Goal: Task Accomplishment & Management: Complete application form

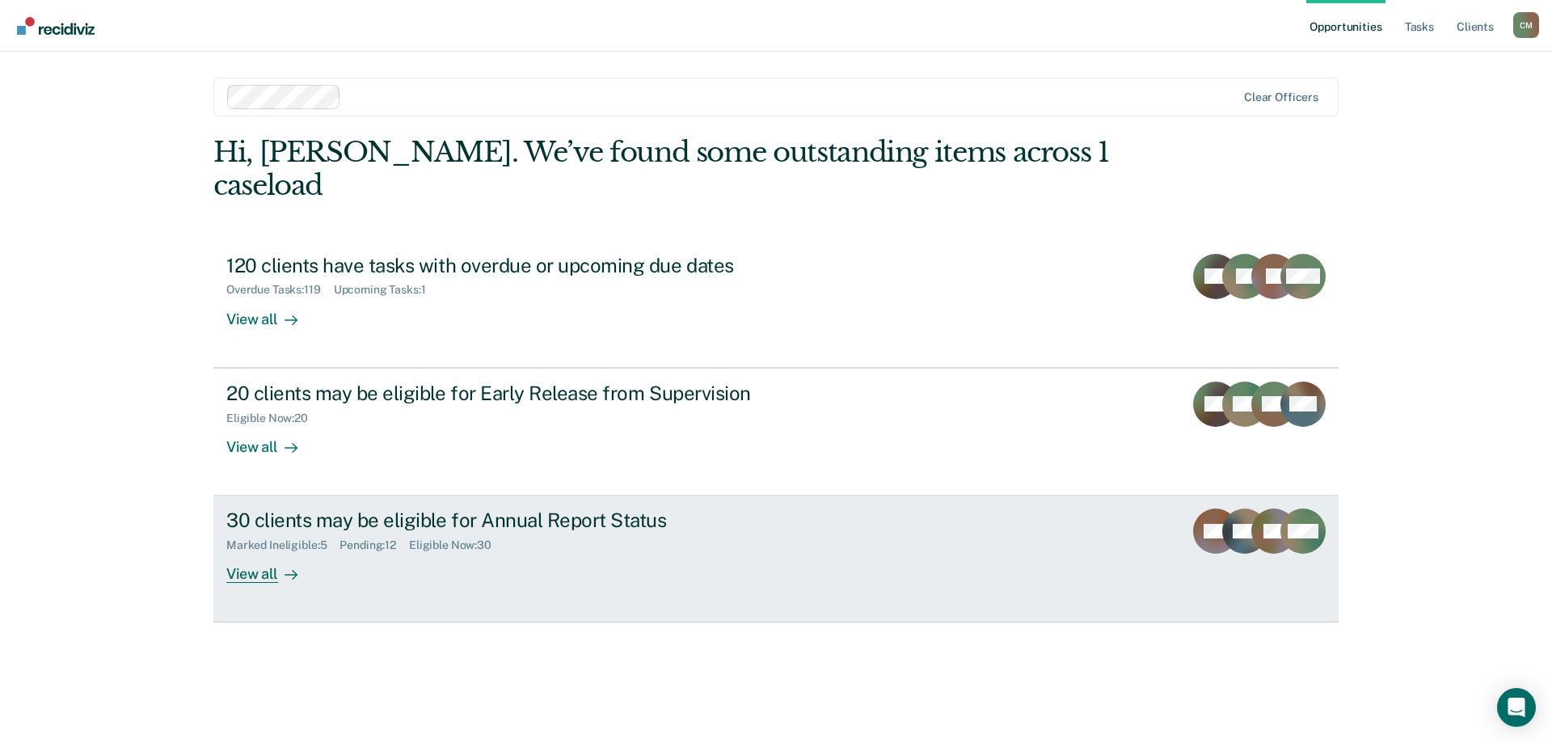
click at [621, 508] on div "30 clients may be eligible for Annual Report Status" at bounding box center [509, 519] width 567 height 23
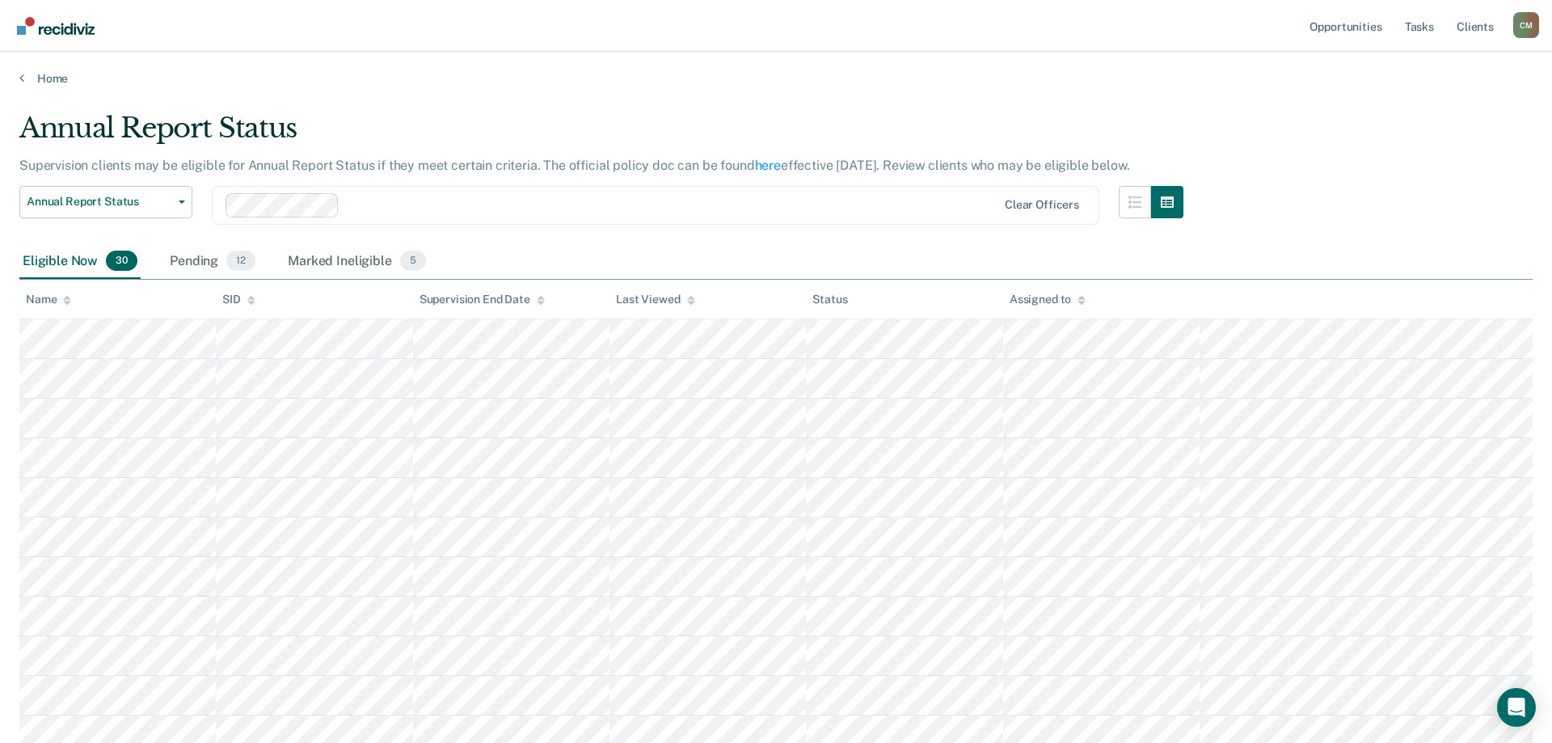
click at [66, 298] on icon at bounding box center [67, 297] width 8 height 4
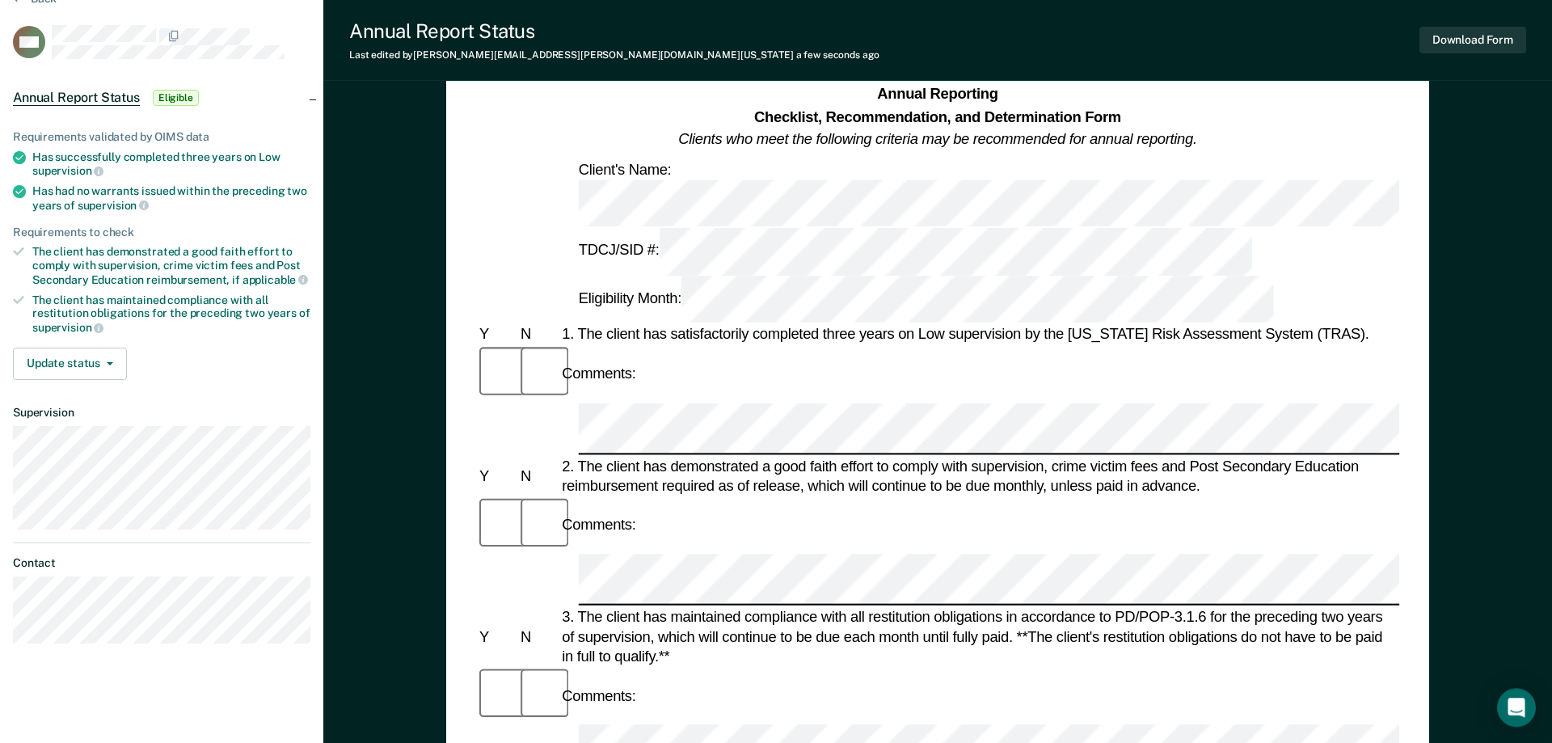
scroll to position [82, 0]
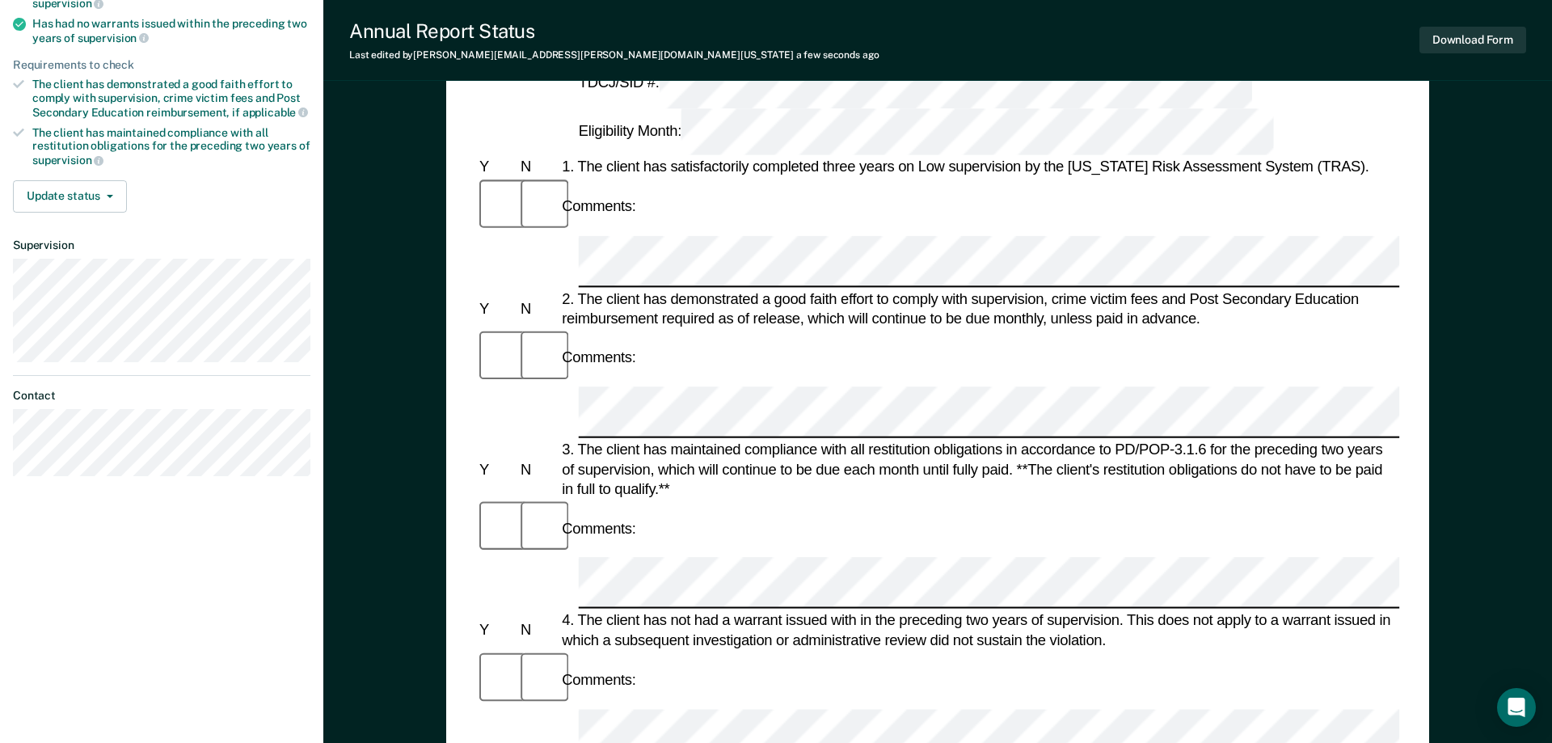
scroll to position [0, 0]
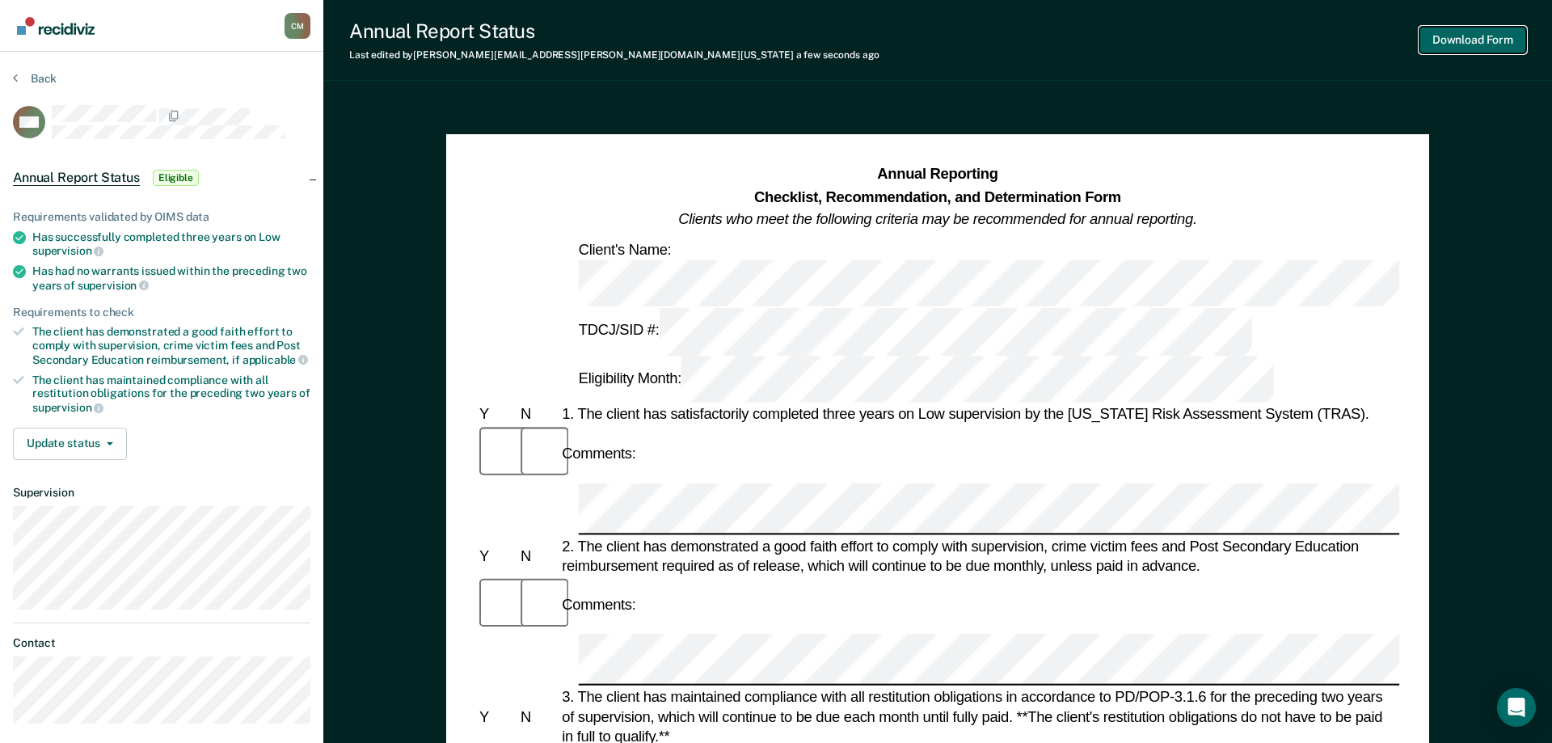
click at [1453, 36] on button "Download Form" at bounding box center [1472, 40] width 107 height 27
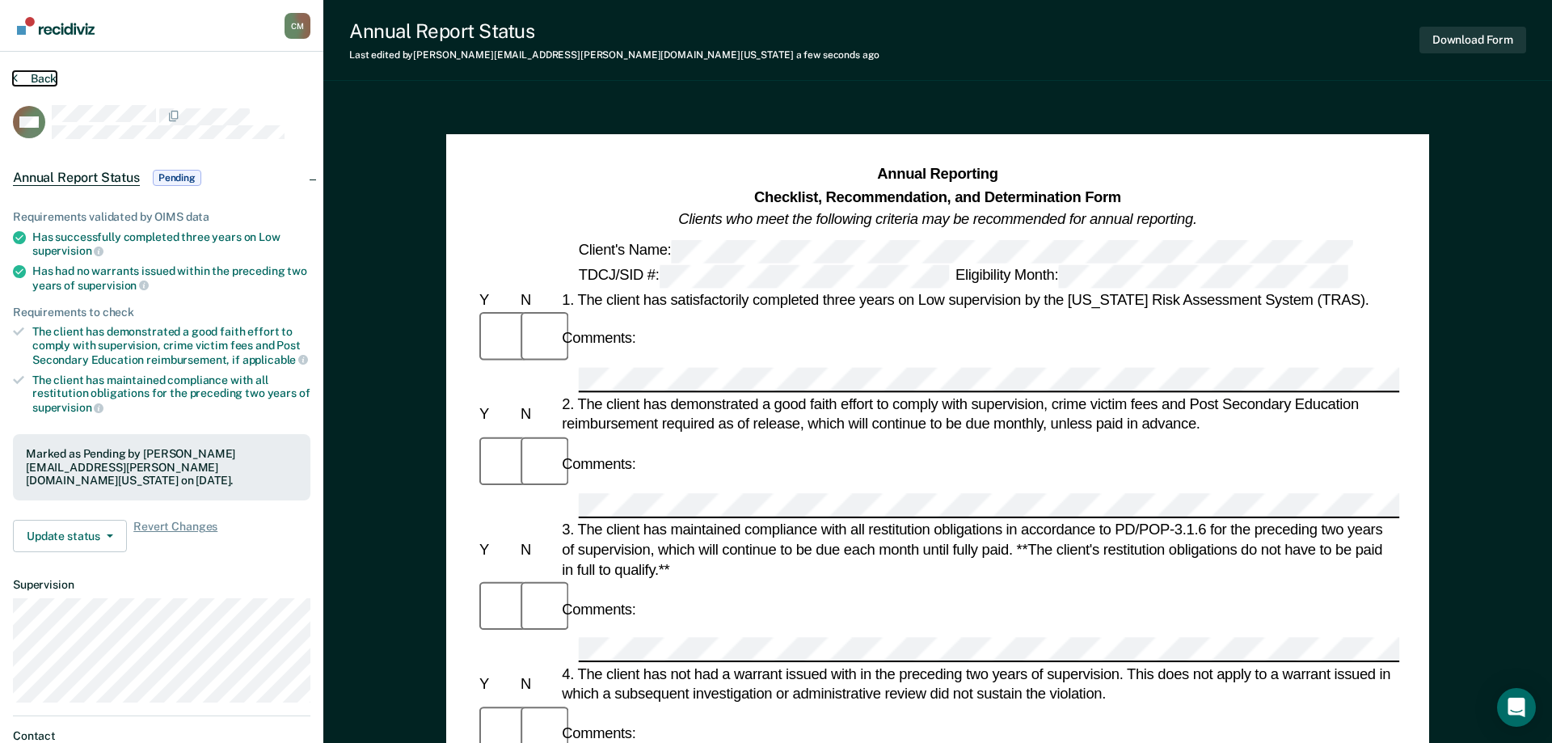
click at [26, 74] on button "Back" at bounding box center [35, 78] width 44 height 15
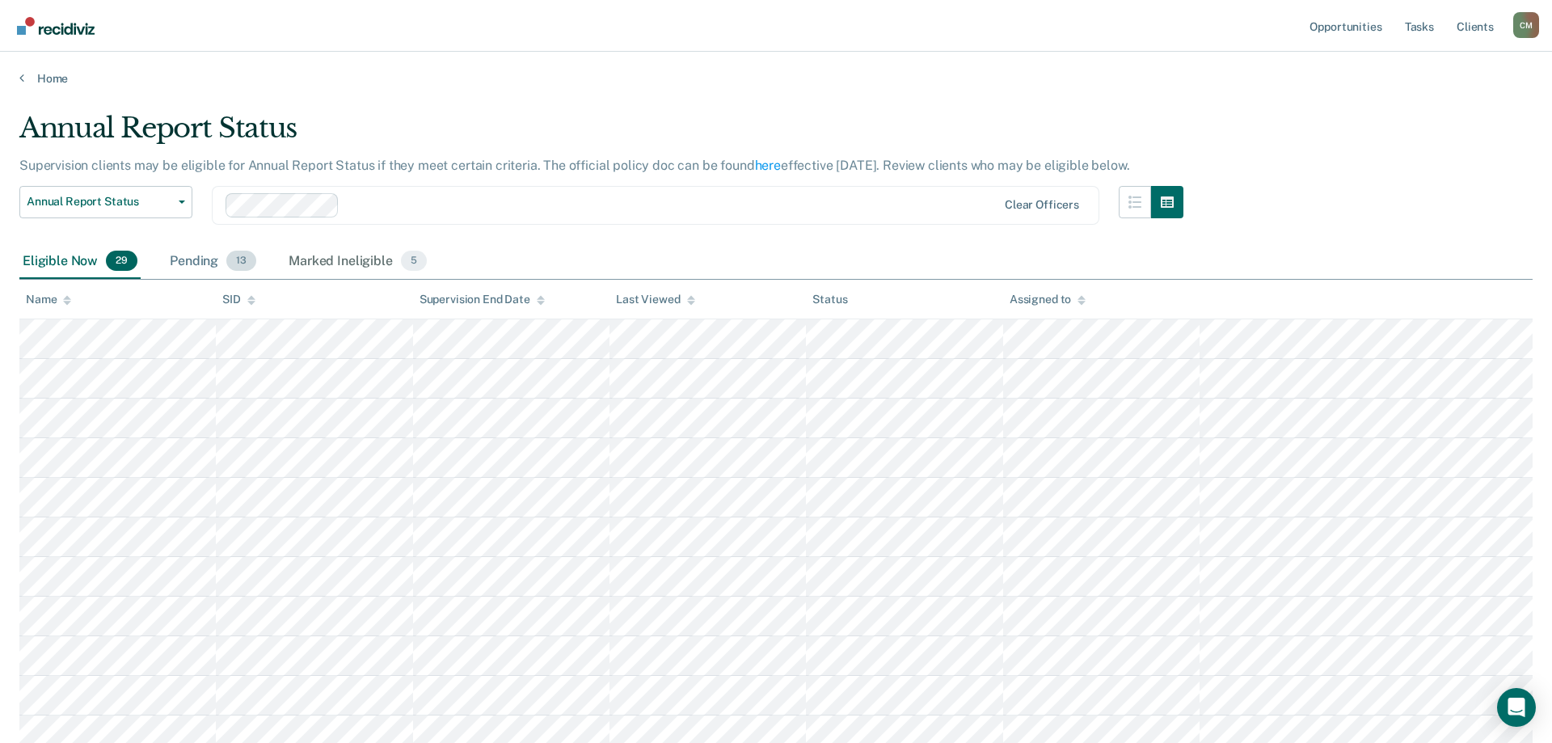
click at [206, 263] on div "Pending 13" at bounding box center [212, 262] width 93 height 36
